Goal: Task Accomplishment & Management: Manage account settings

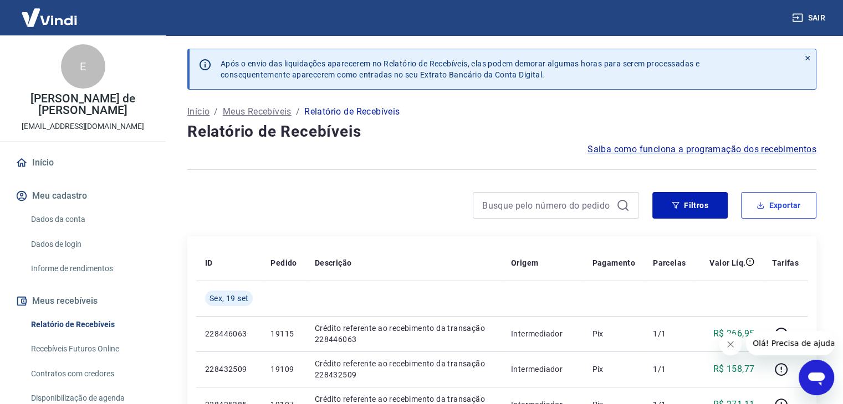
drag, startPoint x: 756, startPoint y: 206, endPoint x: 732, endPoint y: 209, distance: 24.5
click at [756, 206] on icon "button" at bounding box center [760, 206] width 8 height 8
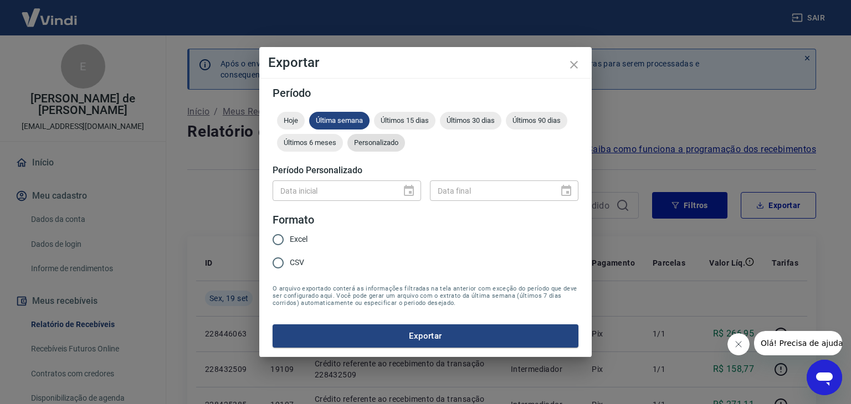
click at [378, 145] on span "Personalizado" at bounding box center [376, 143] width 58 height 8
click at [407, 191] on icon "Choose date" at bounding box center [408, 191] width 13 height 13
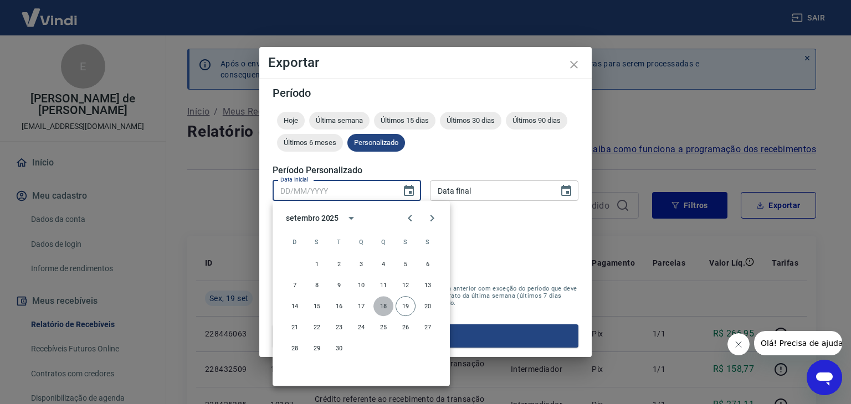
click at [381, 309] on button "18" at bounding box center [383, 306] width 20 height 20
type input "[DATE]"
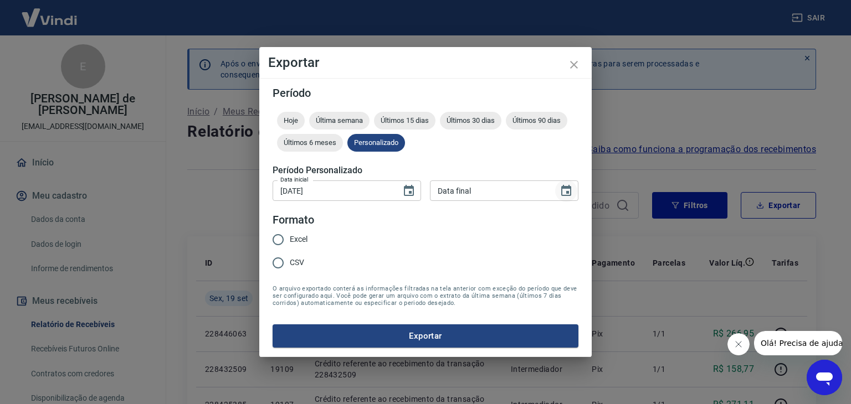
click at [568, 191] on icon "Choose date" at bounding box center [566, 190] width 10 height 11
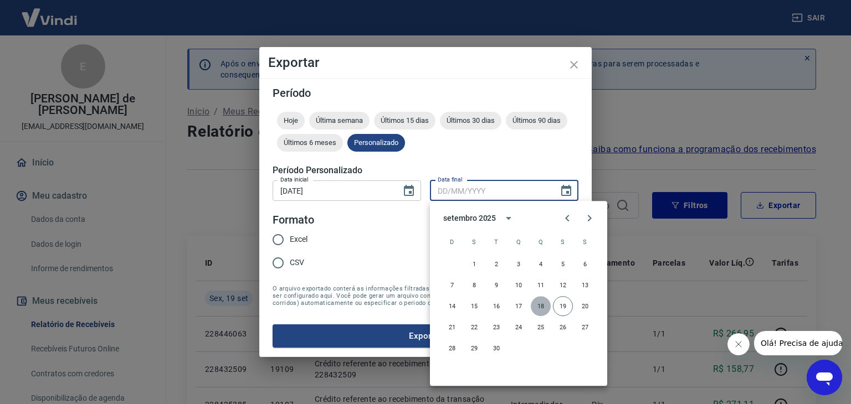
drag, startPoint x: 542, startPoint y: 307, endPoint x: 511, endPoint y: 293, distance: 34.0
click at [542, 307] on button "18" at bounding box center [541, 306] width 20 height 20
type input "[DATE]"
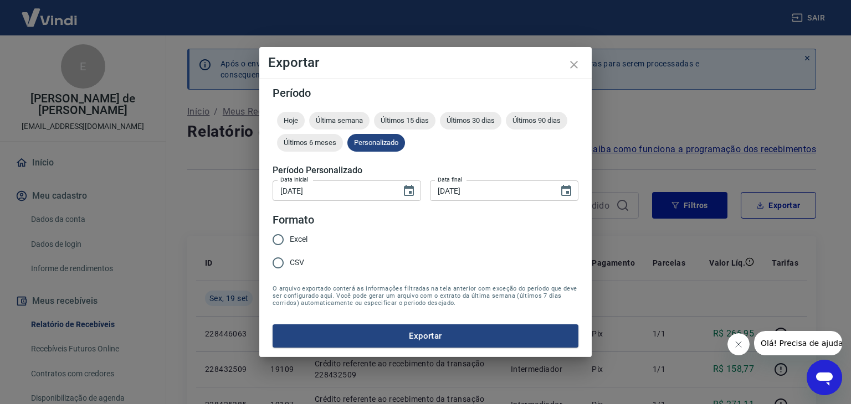
click at [278, 239] on input "Excel" at bounding box center [278, 239] width 23 height 23
radio input "true"
click at [421, 333] on button "Exportar" at bounding box center [426, 336] width 306 height 23
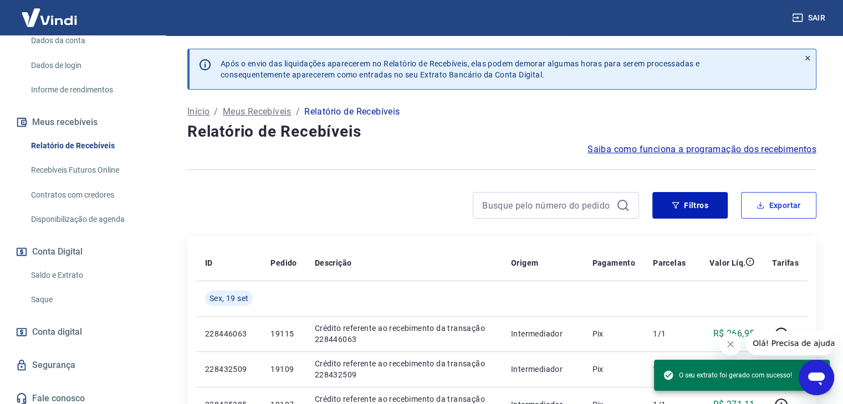
scroll to position [185, 0]
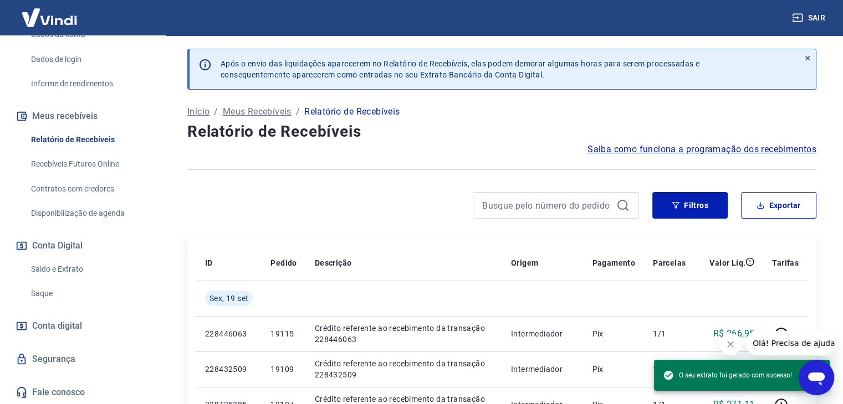
click at [73, 267] on link "Saldo e Extrato" at bounding box center [90, 269] width 126 height 23
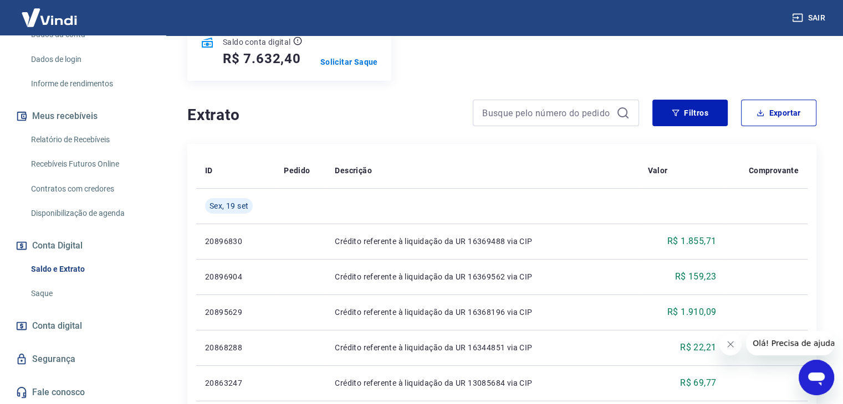
scroll to position [111, 0]
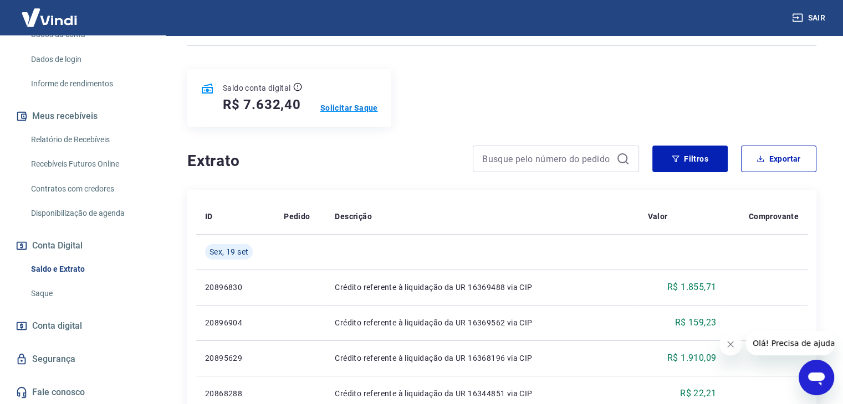
click at [353, 109] on p "Solicitar Saque" at bounding box center [349, 108] width 58 height 11
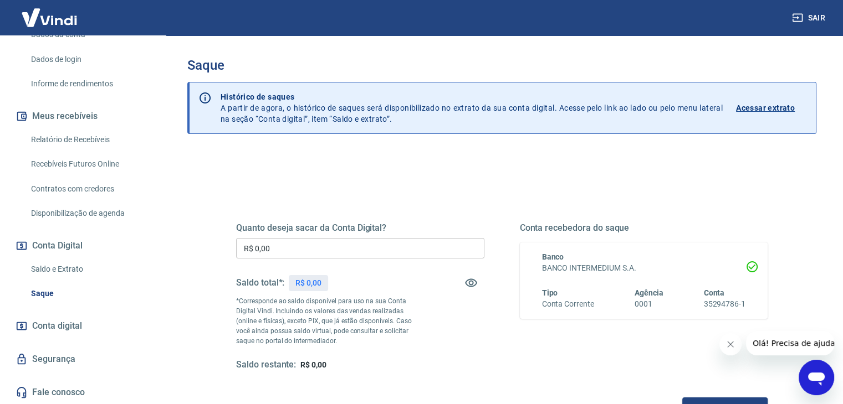
click at [369, 248] on input "R$ 0,00" at bounding box center [360, 248] width 248 height 21
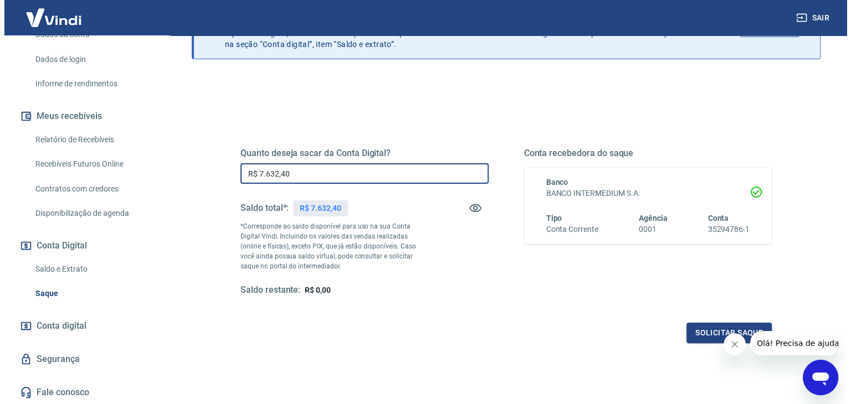
scroll to position [143, 0]
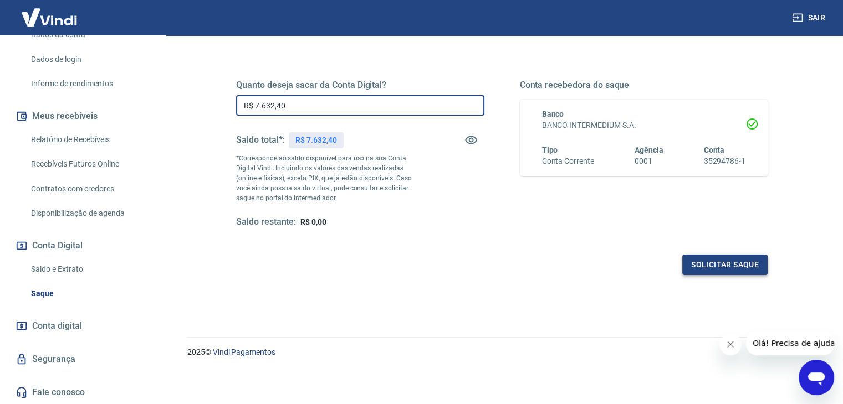
type input "R$ 7.632,40"
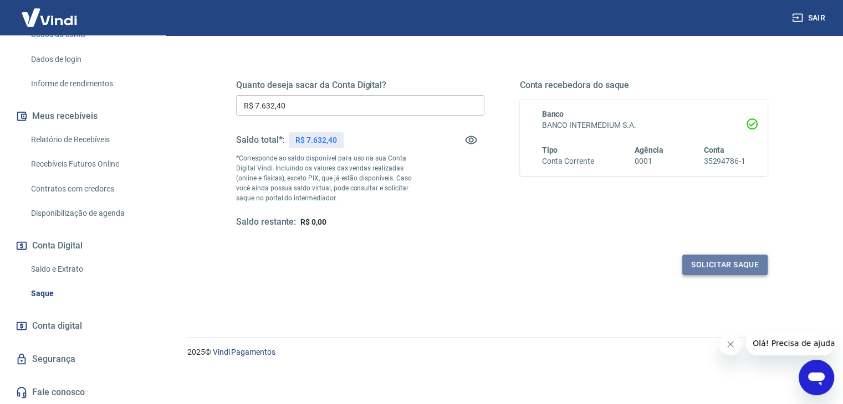
click at [694, 264] on button "Solicitar saque" at bounding box center [724, 265] width 85 height 21
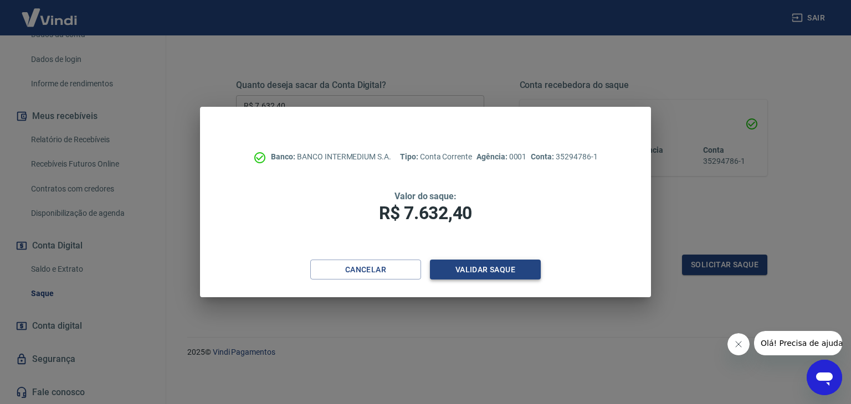
click at [507, 273] on button "Validar saque" at bounding box center [485, 270] width 111 height 21
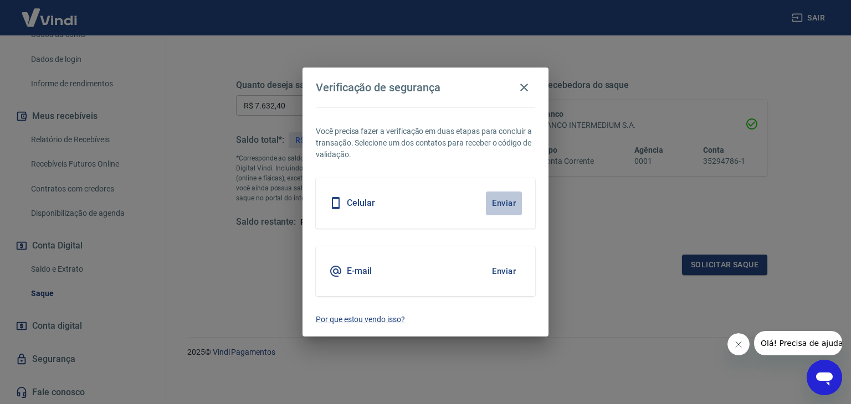
click at [504, 203] on button "Enviar" at bounding box center [504, 203] width 36 height 23
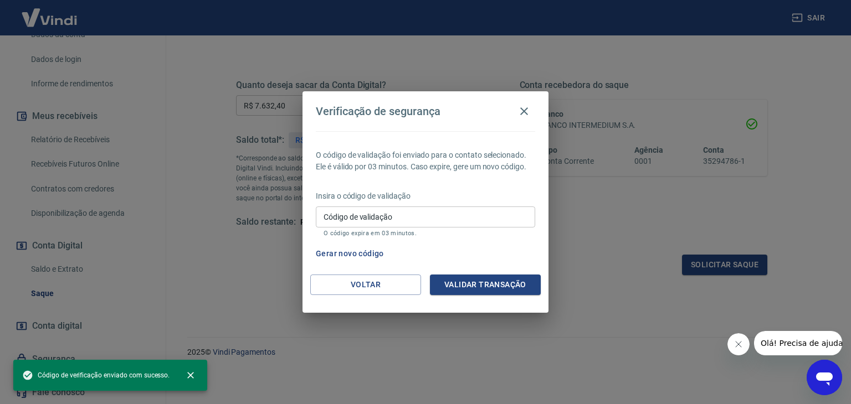
click at [737, 343] on icon "Fechar mensagem da empresa" at bounding box center [738, 344] width 9 height 9
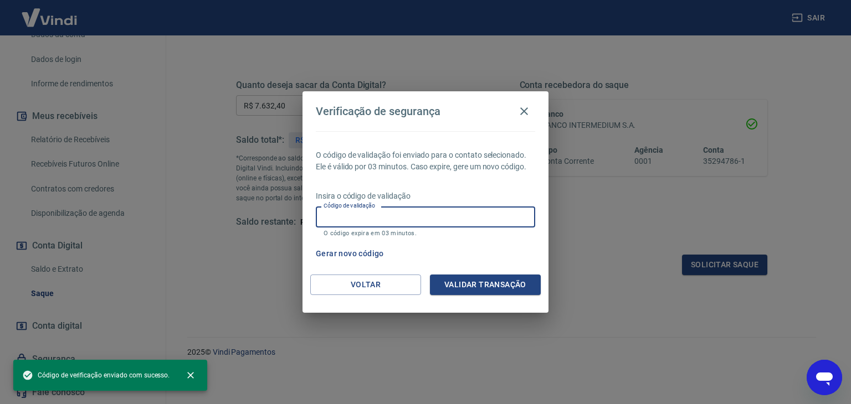
click at [457, 214] on input "Código de validação" at bounding box center [425, 217] width 219 height 21
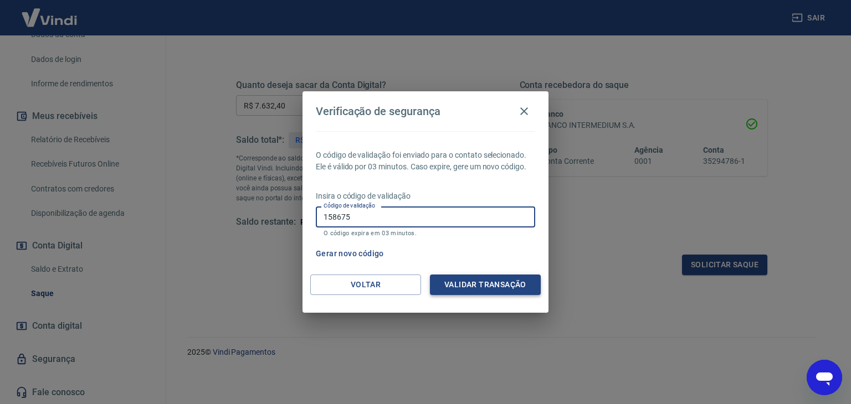
type input "158675"
click at [481, 284] on button "Validar transação" at bounding box center [485, 285] width 111 height 21
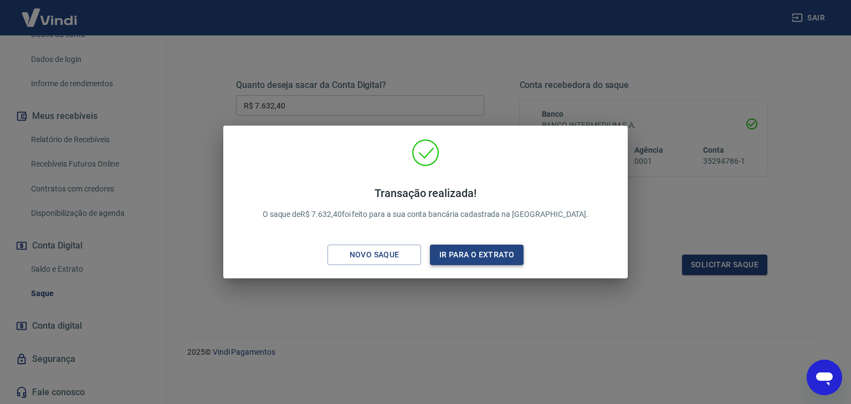
click at [484, 255] on button "Ir para o extrato" at bounding box center [477, 255] width 94 height 21
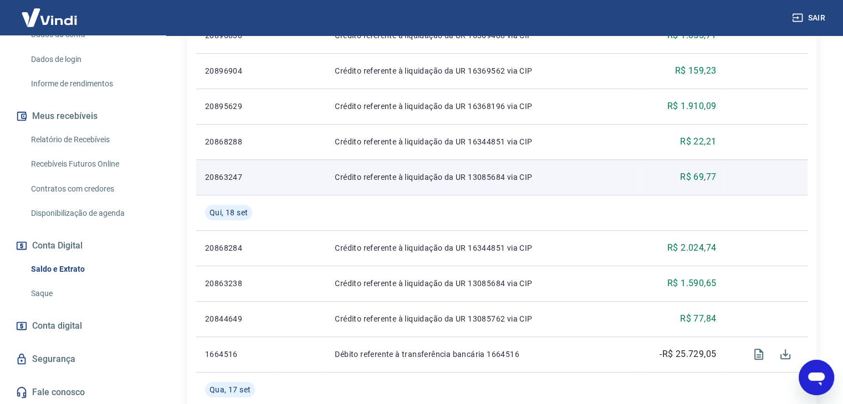
scroll to position [388, 0]
